Goal: Information Seeking & Learning: Learn about a topic

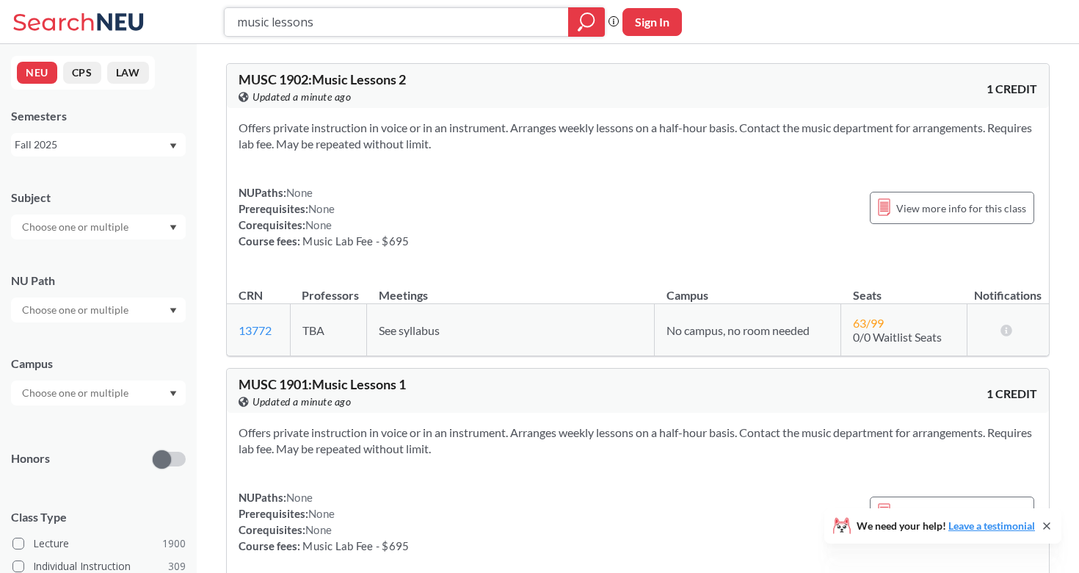
click at [300, 26] on input "music lessons" at bounding box center [397, 22] width 322 height 25
type input "black popular music"
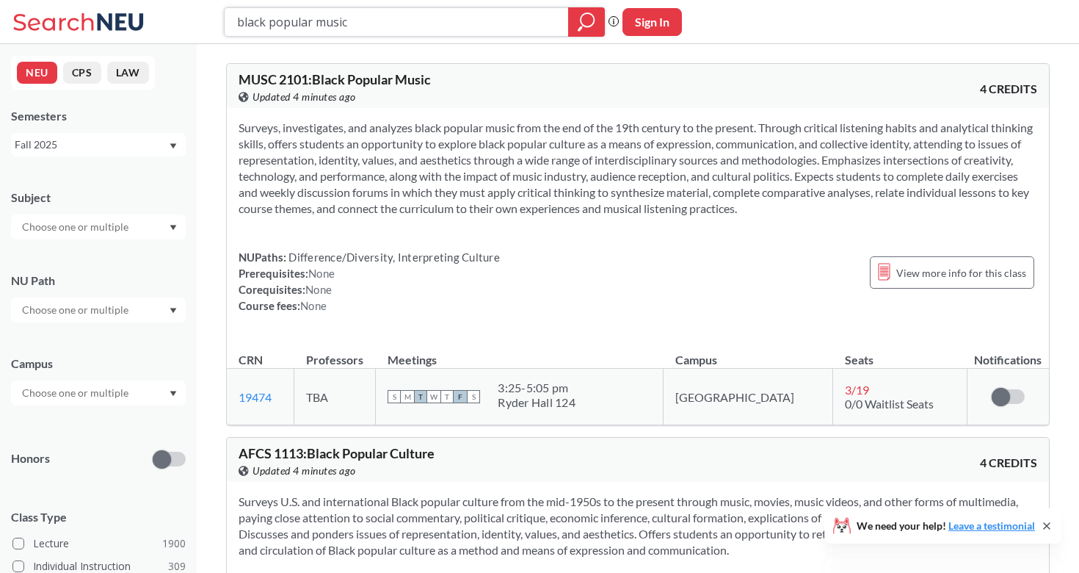
click at [394, 15] on input "black popular music" at bounding box center [397, 22] width 322 height 25
type input "lessons"
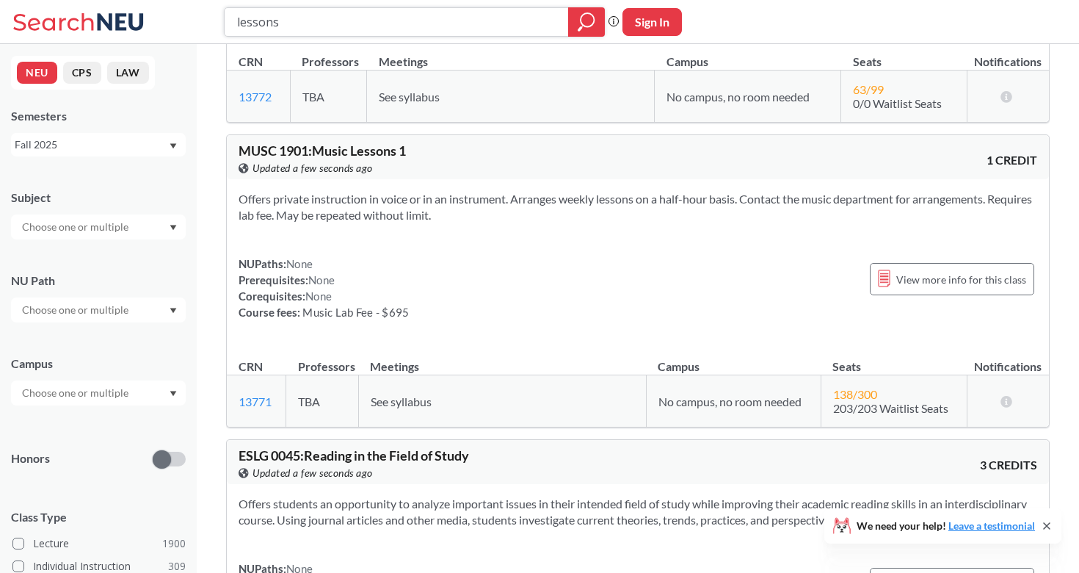
scroll to position [234, 0]
